Goal: Information Seeking & Learning: Learn about a topic

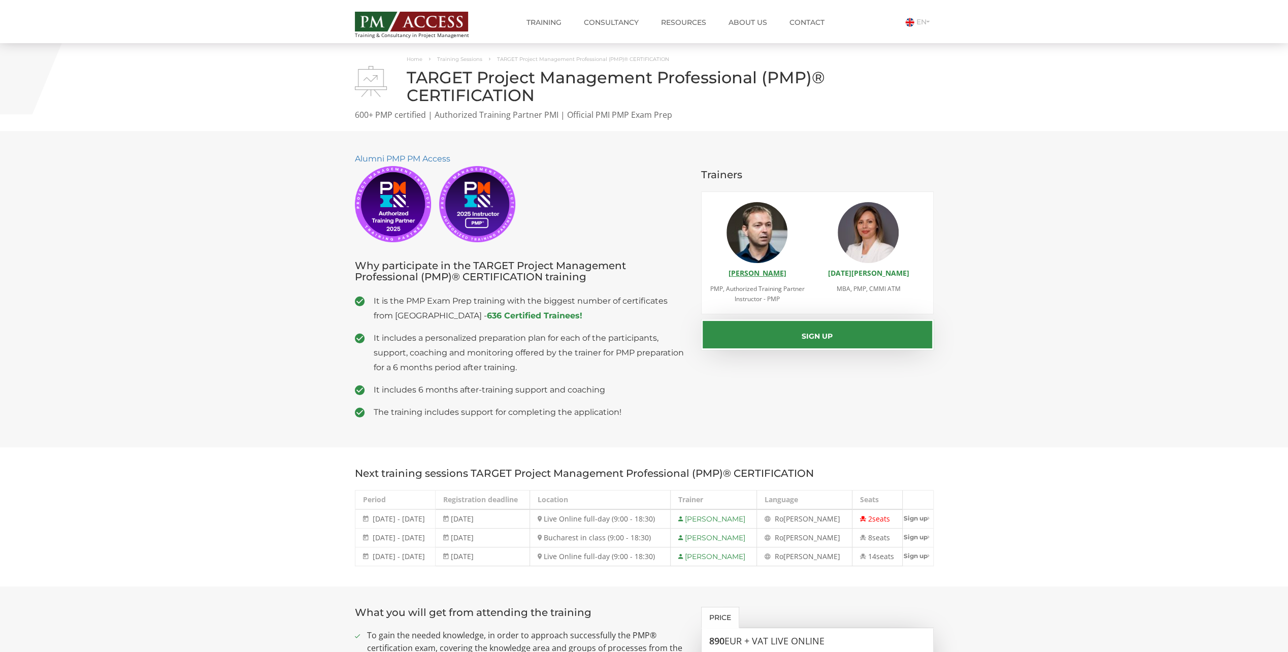
click at [750, 274] on link "[PERSON_NAME]" at bounding box center [757, 273] width 58 height 10
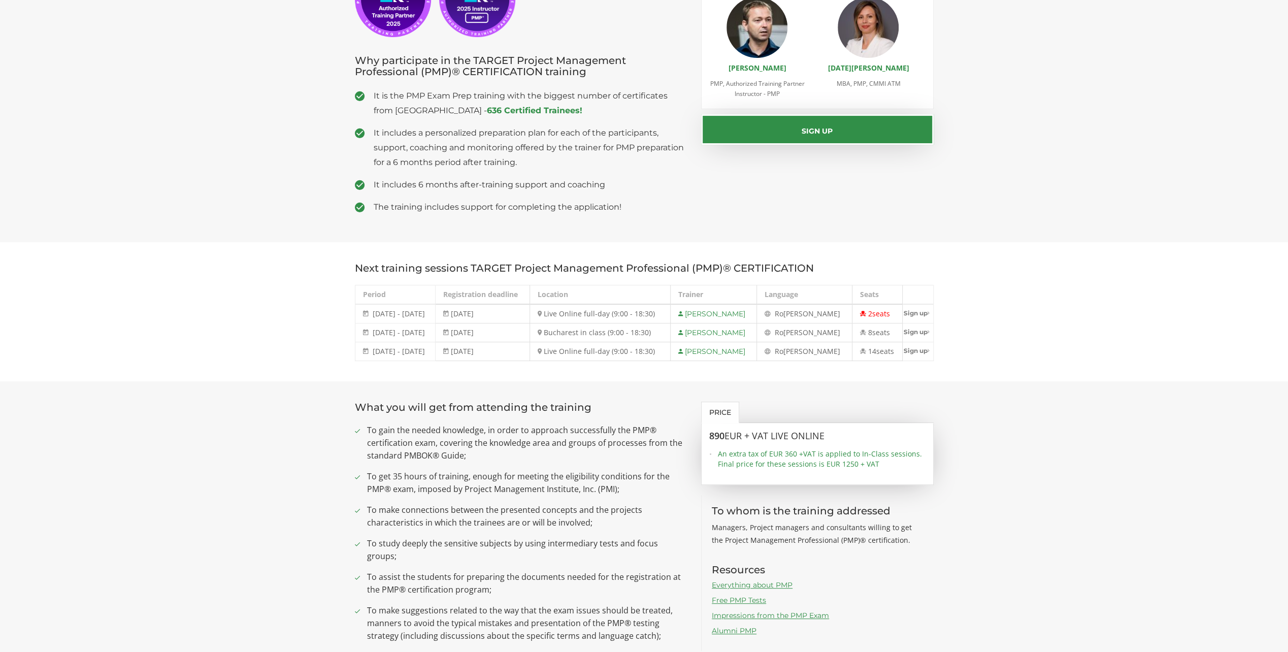
scroll to position [203, 0]
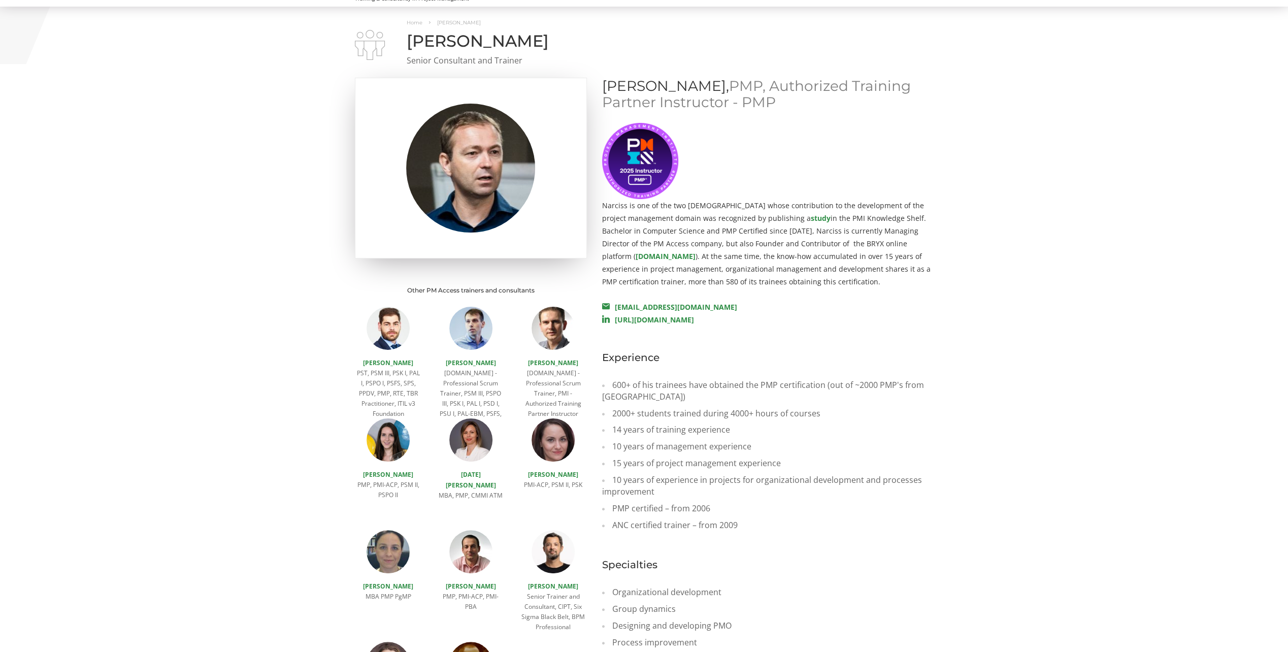
scroll to position [51, 0]
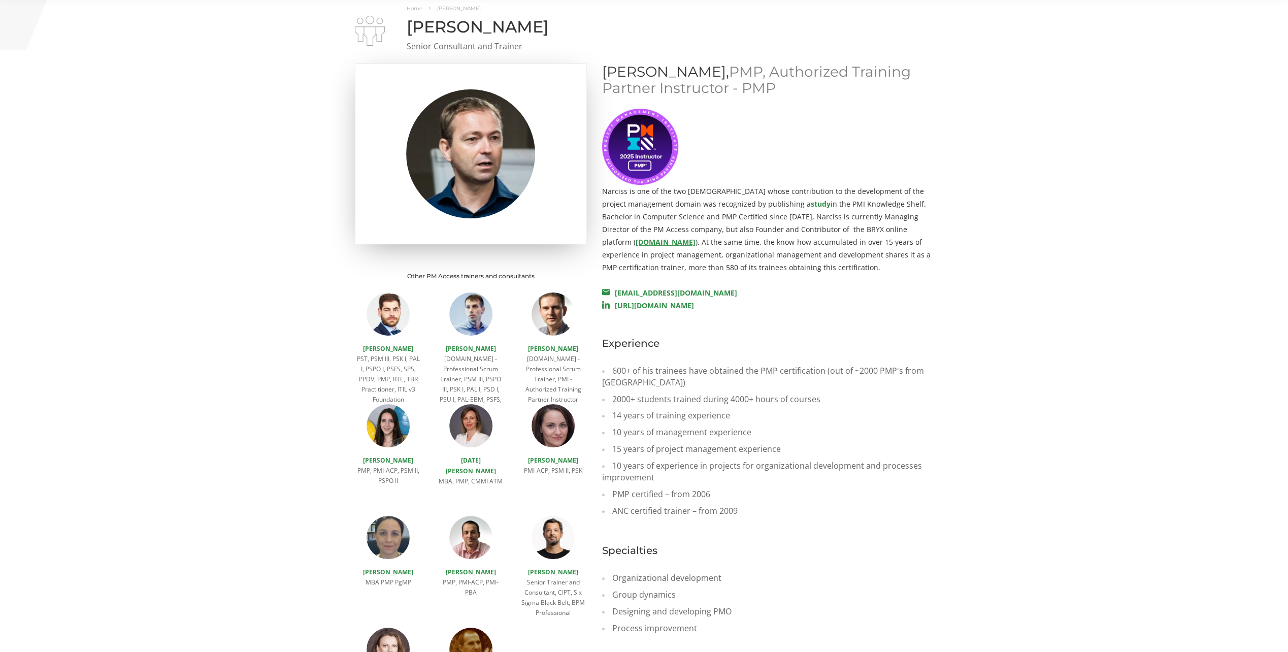
click at [695, 237] on link "bryx.ro" at bounding box center [665, 242] width 60 height 10
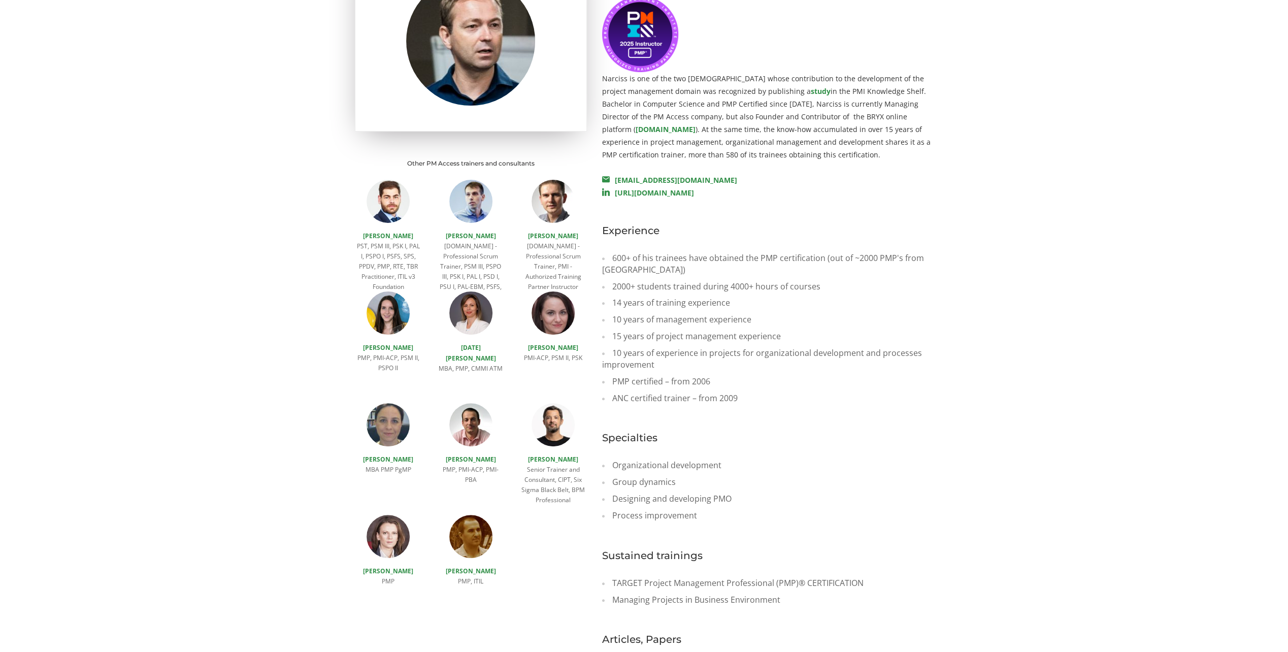
scroll to position [152, 0]
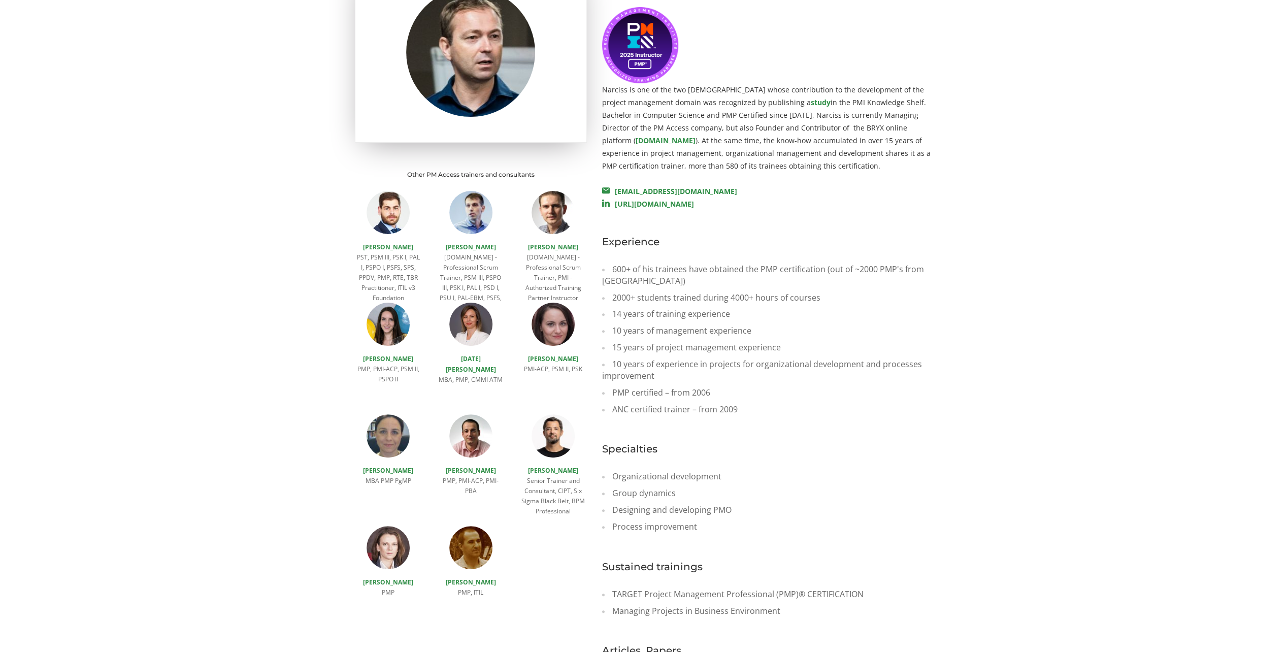
click at [484, 328] on img at bounding box center [470, 324] width 43 height 43
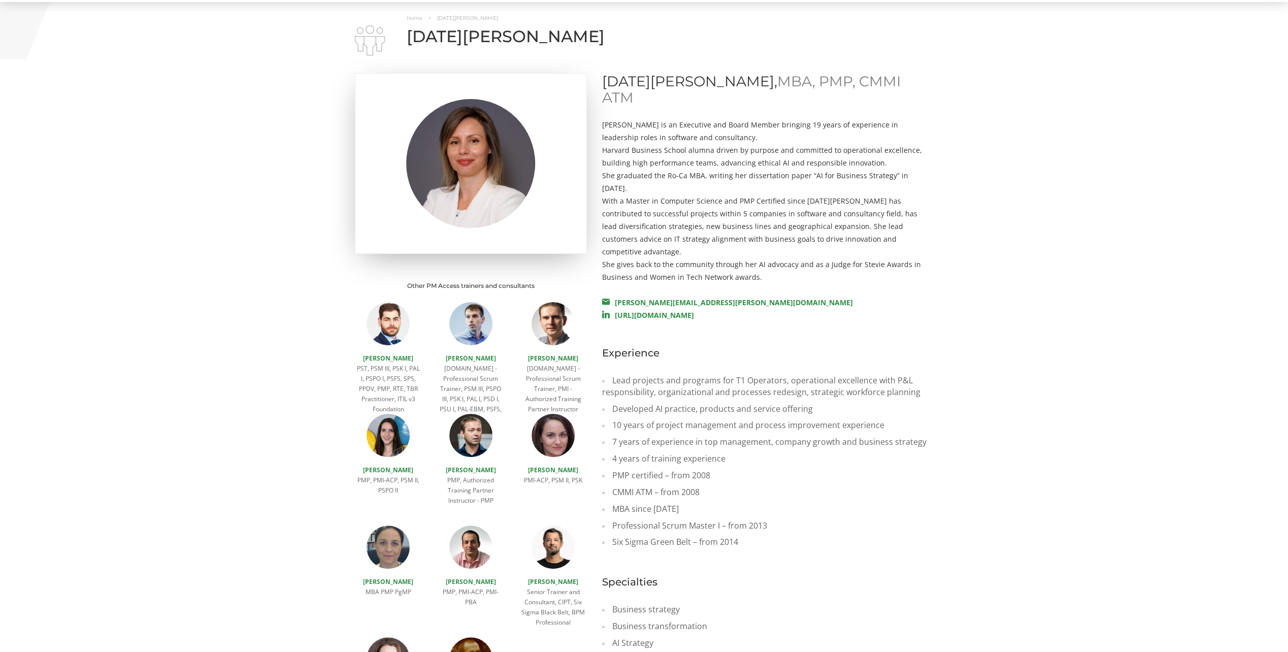
scroll to position [51, 0]
